Goal: Find specific page/section: Find specific page/section

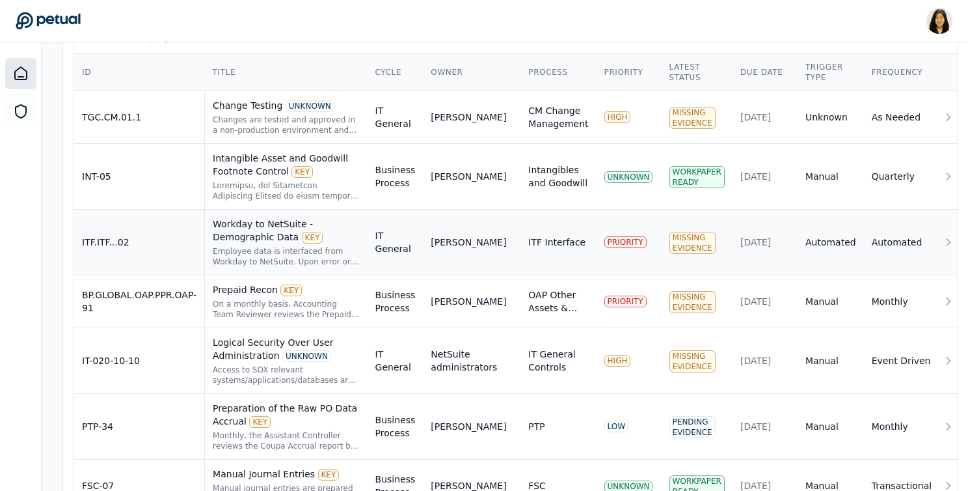
scroll to position [419, 0]
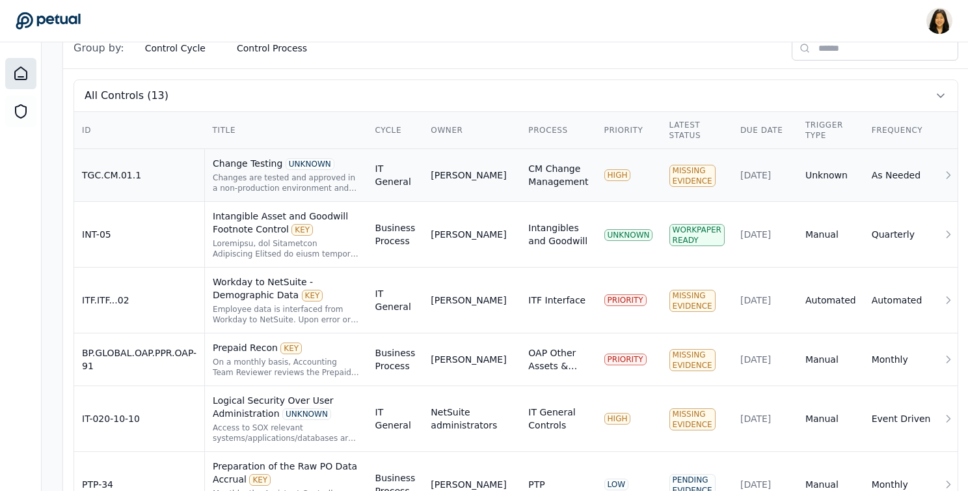
drag, startPoint x: 205, startPoint y: 155, endPoint x: 299, endPoint y: 153, distance: 94.4
click at [299, 153] on td "Change Testing UNKNOWN Changes are tested and approved in a non-production envi…" at bounding box center [286, 175] width 163 height 53
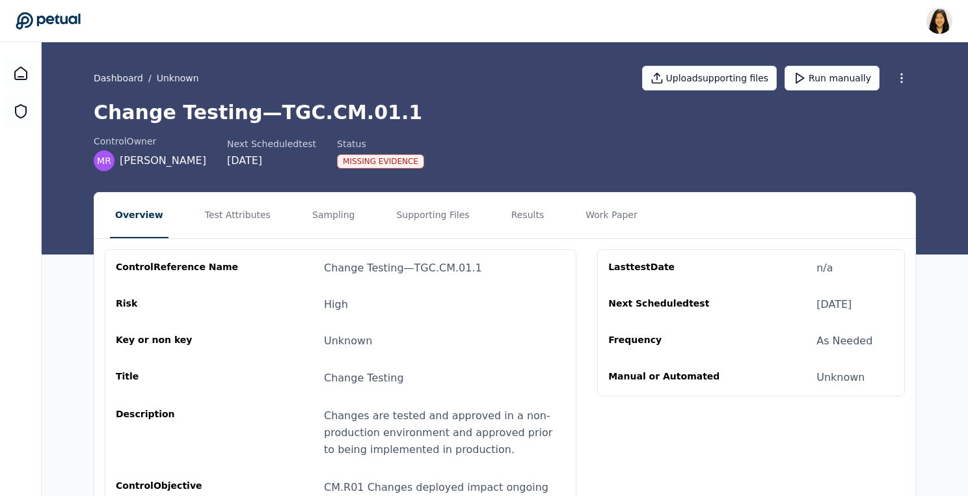
scroll to position [18, 0]
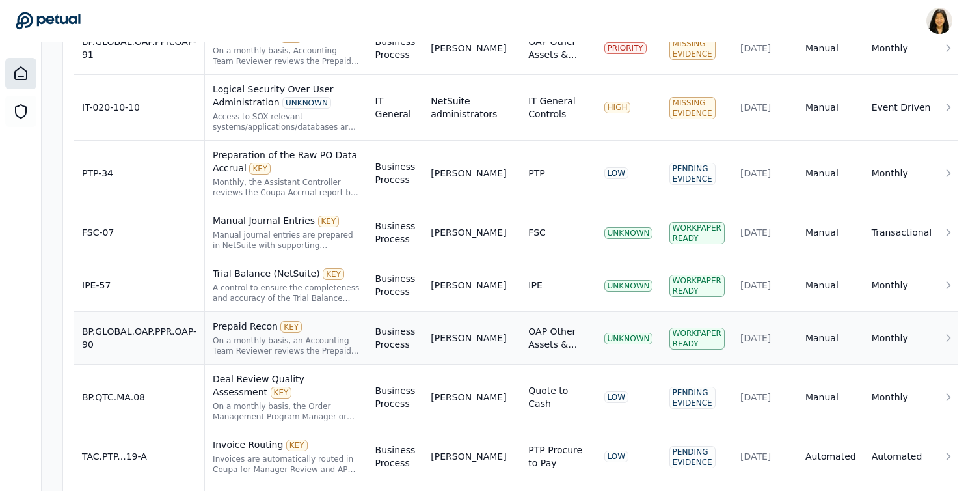
scroll to position [772, 0]
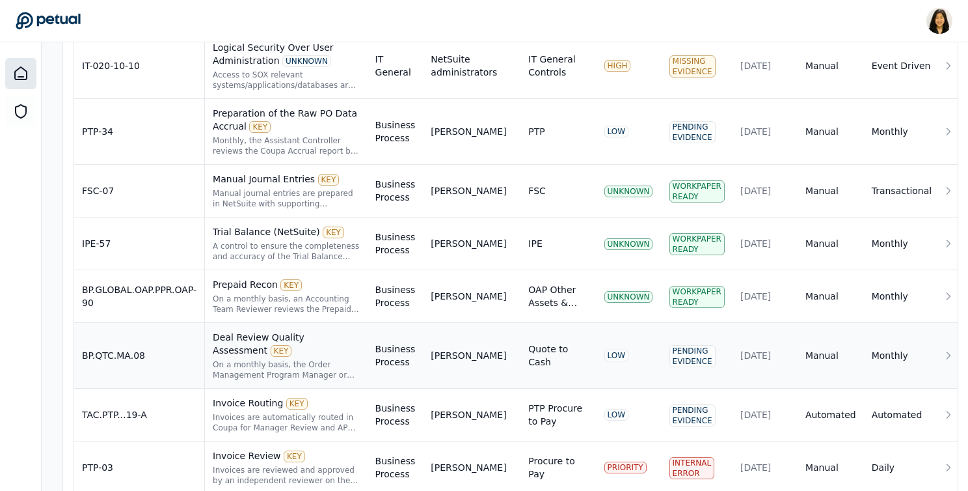
click at [171, 372] on td "BP.QTC.MA.08" at bounding box center [139, 356] width 131 height 66
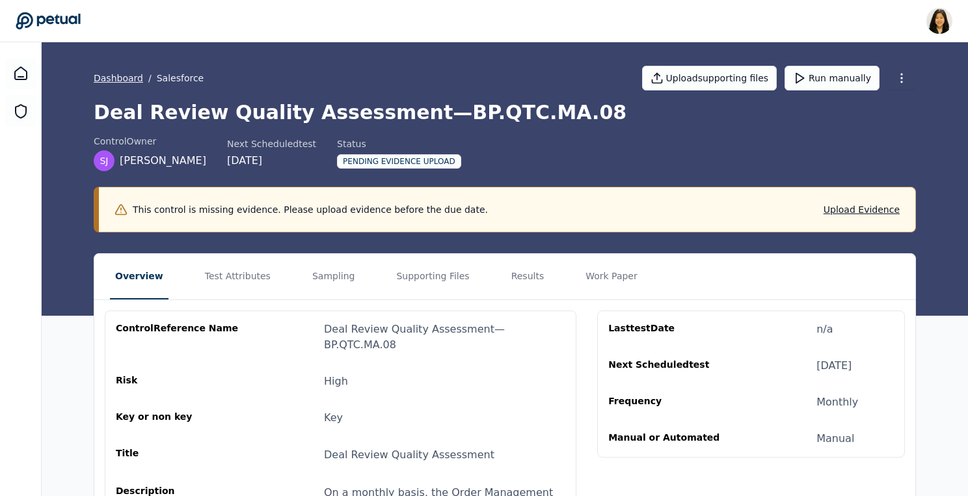
click at [120, 77] on link "Dashboard" at bounding box center [118, 78] width 49 height 13
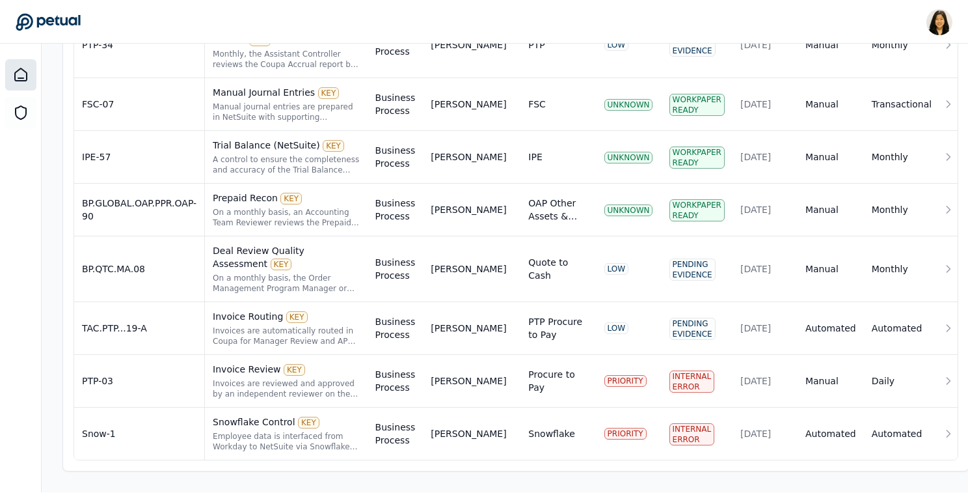
scroll to position [858, 0]
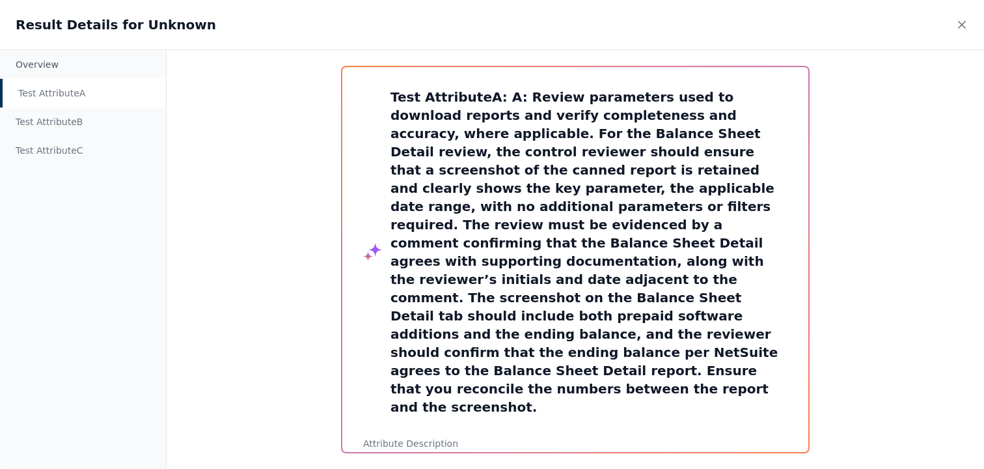
scroll to position [142, 0]
